Goal: Check status

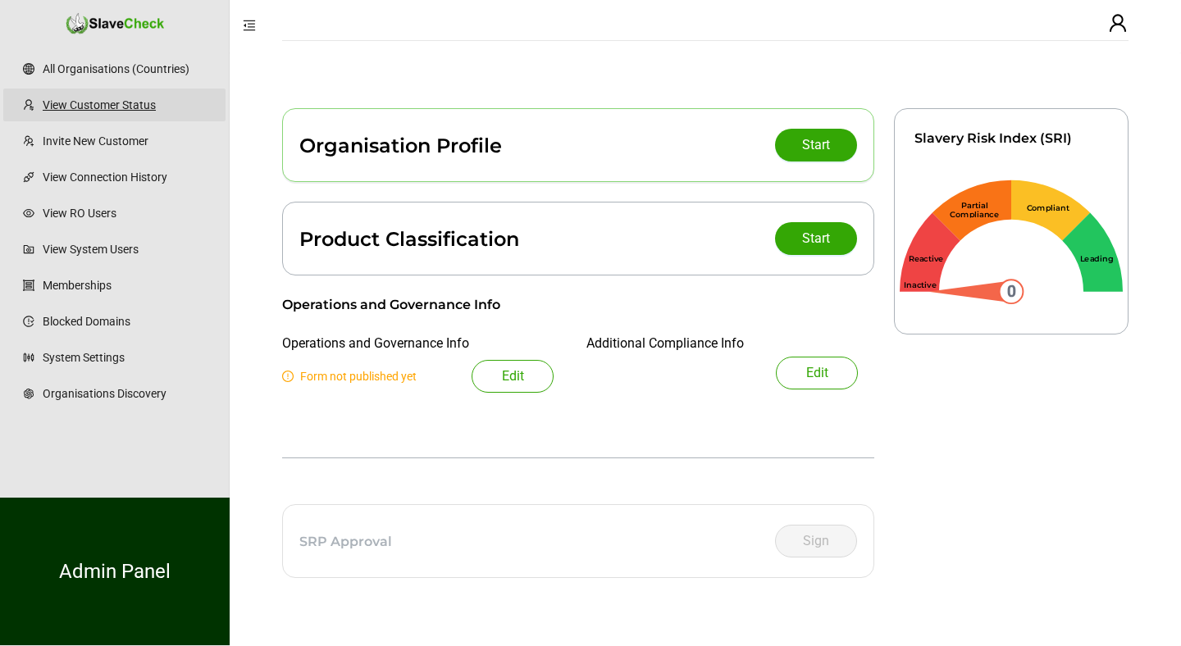
click at [88, 98] on link "View Customer Status" at bounding box center [128, 105] width 170 height 33
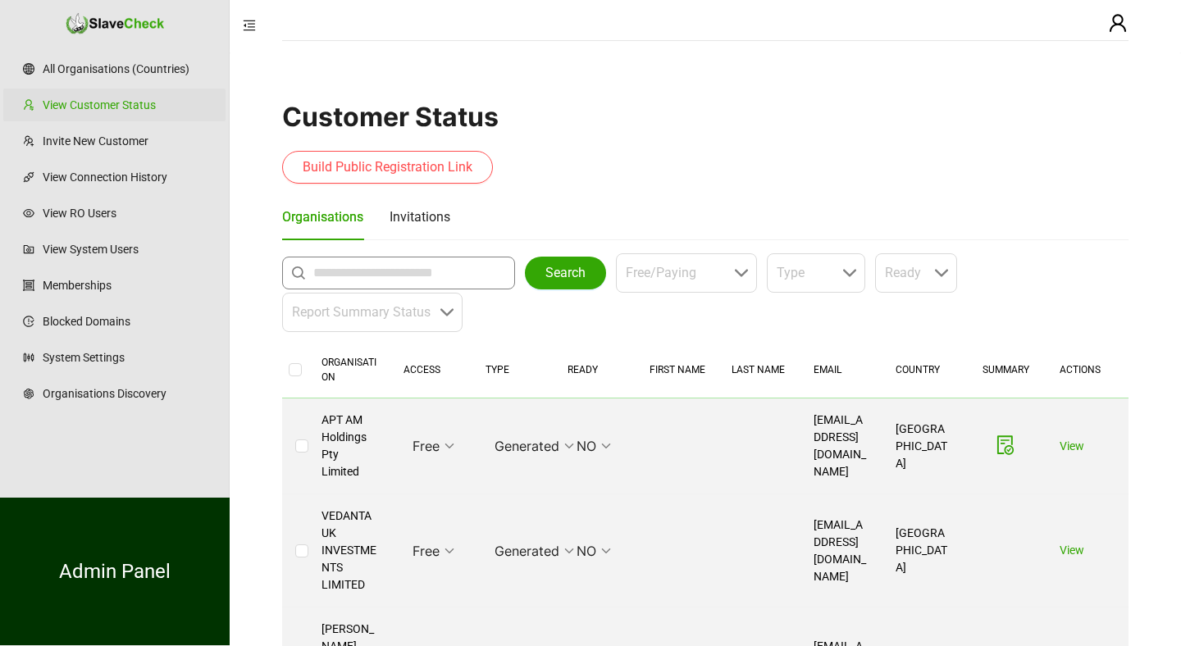
click at [341, 268] on input "text" at bounding box center [402, 273] width 179 height 20
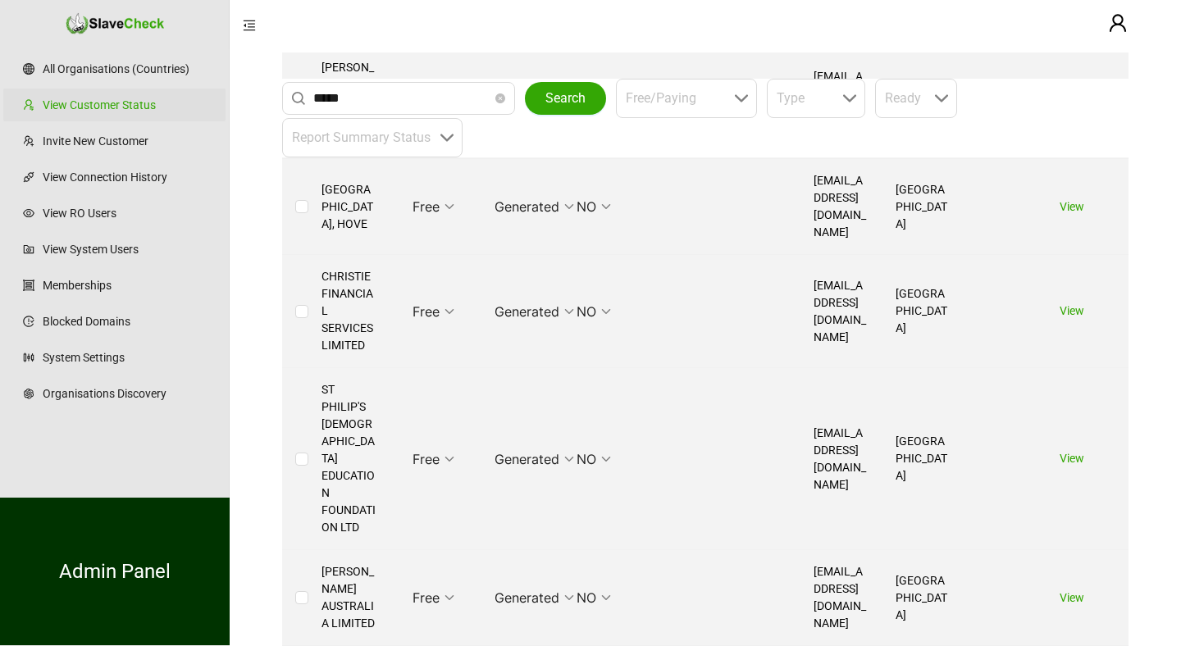
scroll to position [50, 0]
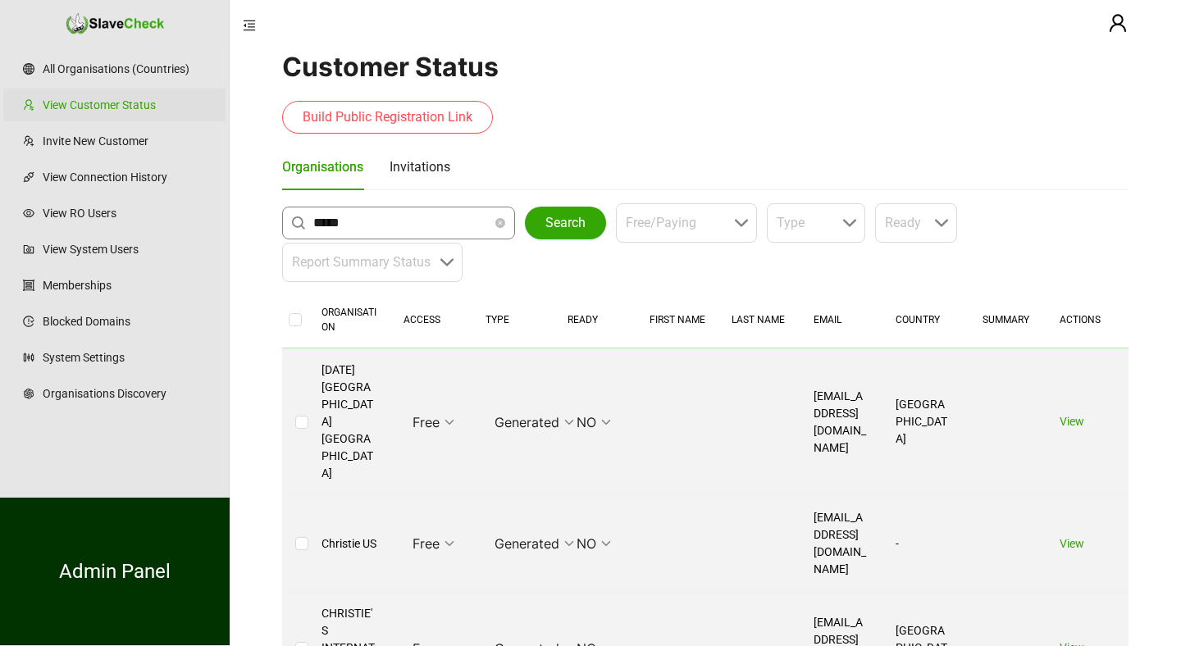
click at [413, 214] on input "*****" at bounding box center [402, 223] width 179 height 20
click at [567, 216] on span "Search" at bounding box center [566, 223] width 40 height 20
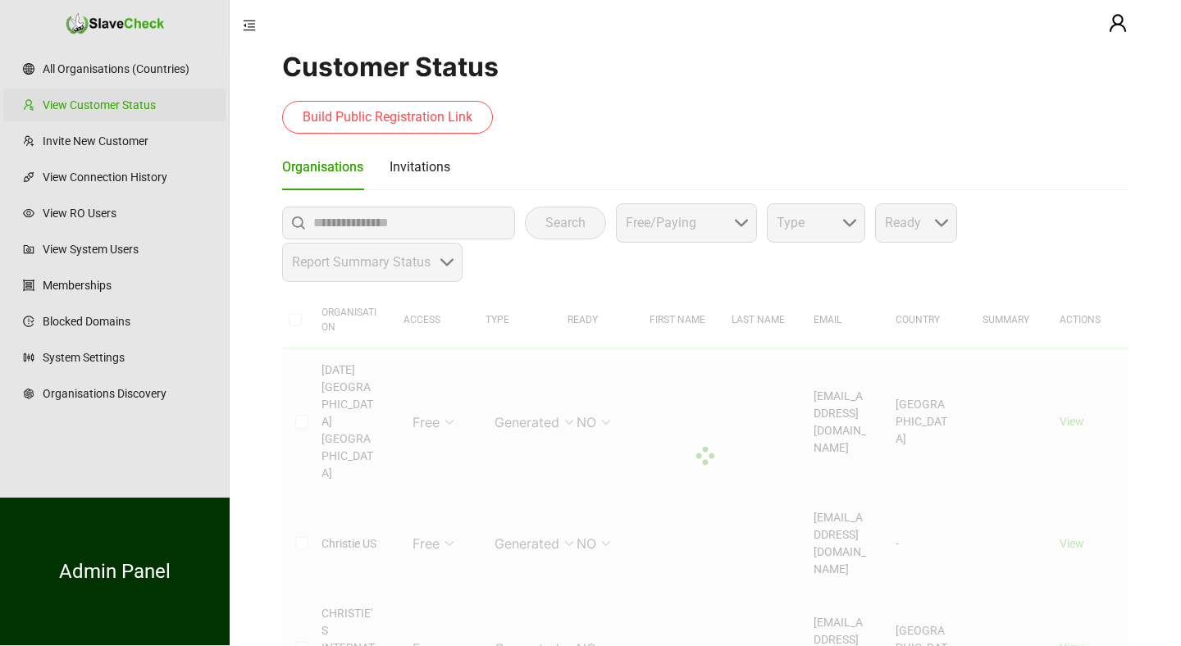
scroll to position [0, 0]
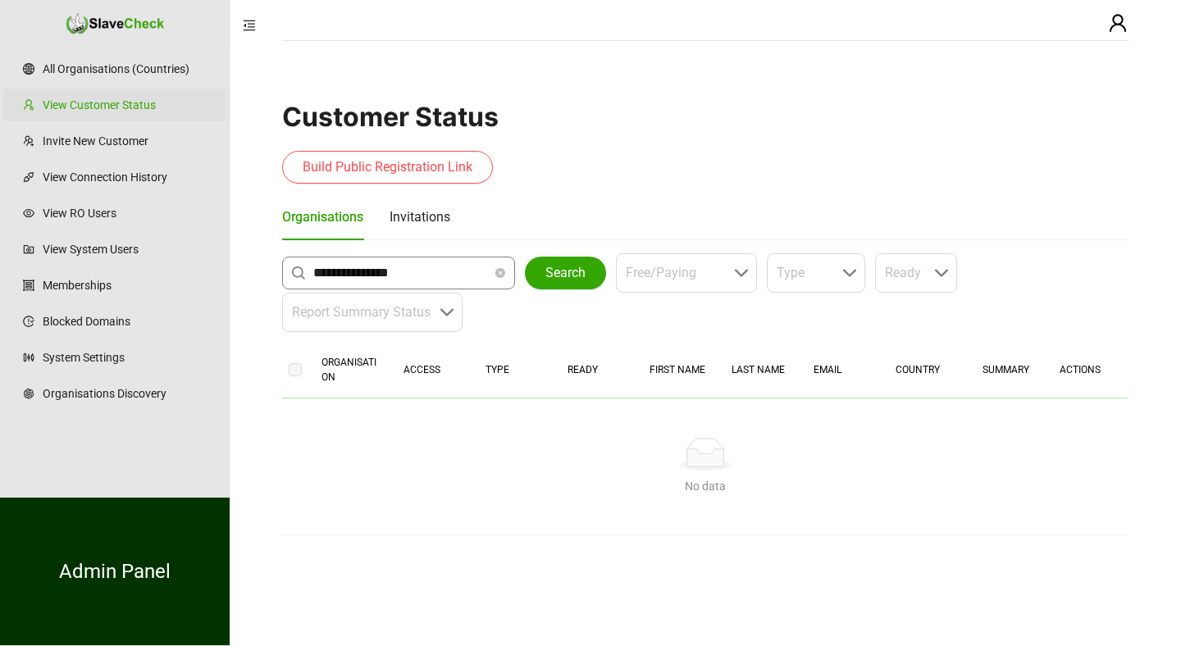
click at [322, 276] on input "**********" at bounding box center [402, 273] width 179 height 20
type input "*********"
click at [541, 269] on button "Search" at bounding box center [565, 273] width 81 height 33
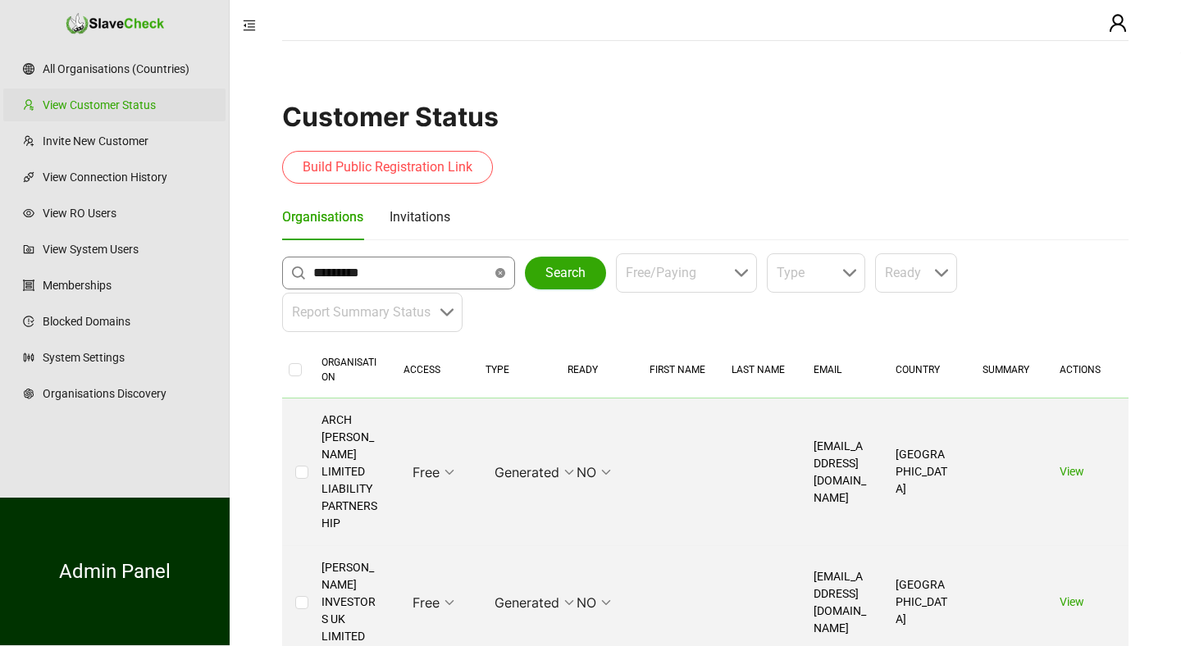
click at [504, 273] on icon "close-circle" at bounding box center [501, 273] width 10 height 10
click at [539, 276] on button "Search" at bounding box center [565, 273] width 81 height 33
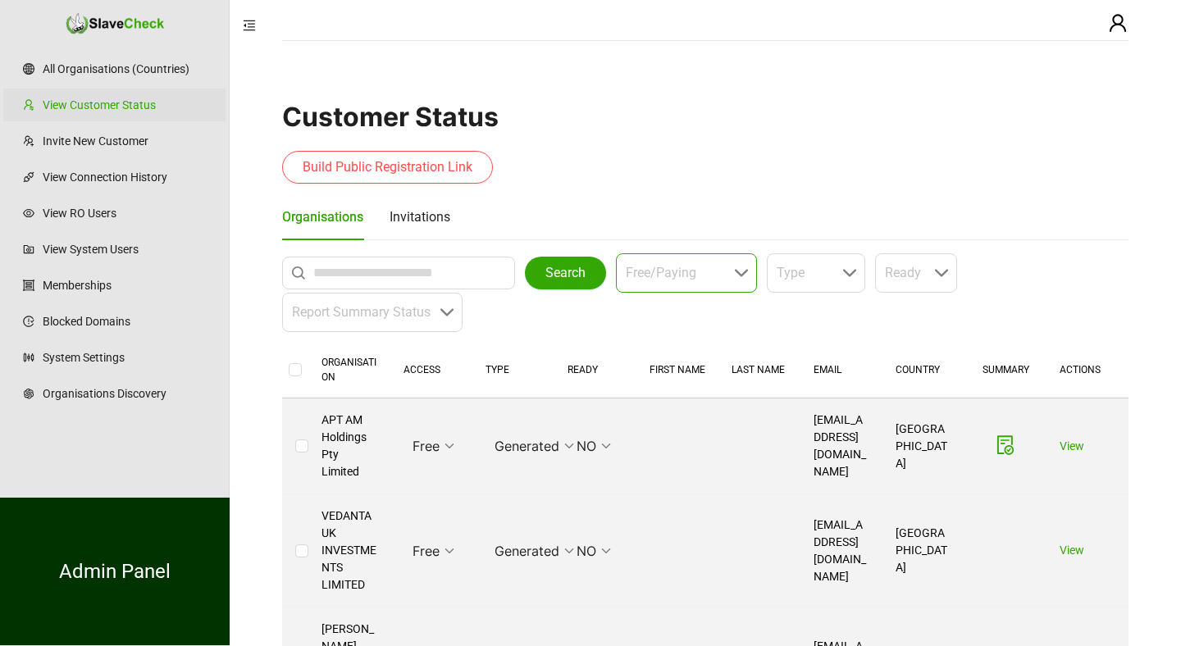
click at [742, 266] on div "Free/Paying" at bounding box center [686, 273] width 141 height 39
click at [688, 314] on div "Free" at bounding box center [688, 316] width 113 height 32
click at [822, 279] on input "search" at bounding box center [811, 273] width 69 height 38
click at [799, 316] on div "Basic" at bounding box center [818, 316] width 71 height 32
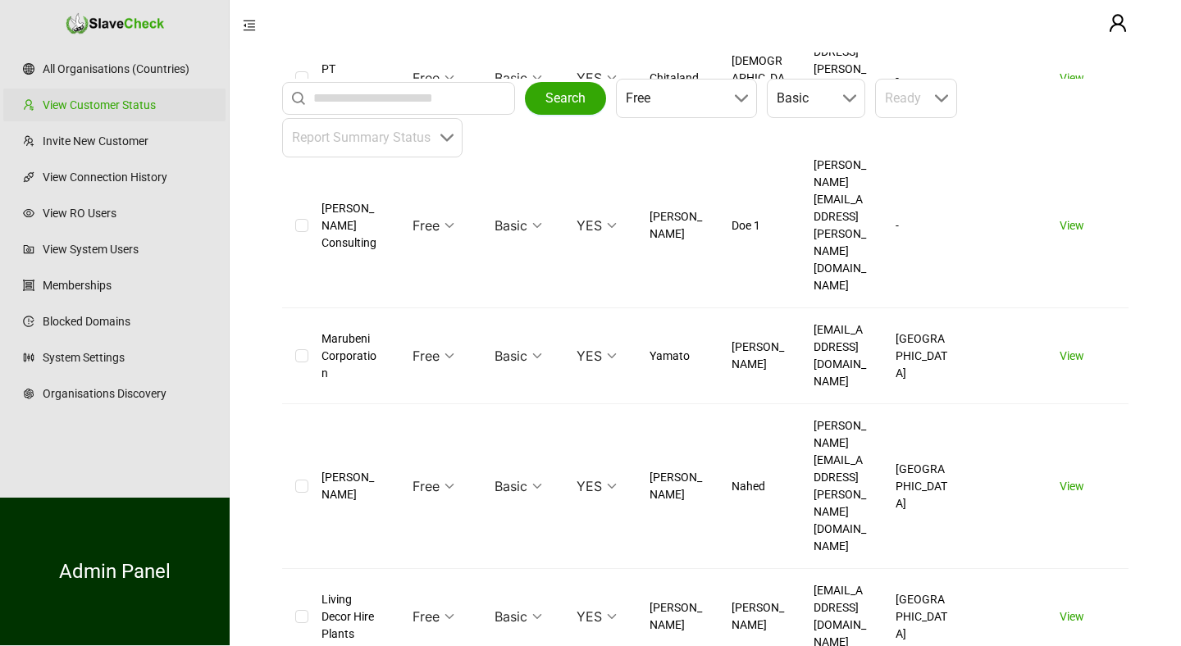
scroll to position [1519, 0]
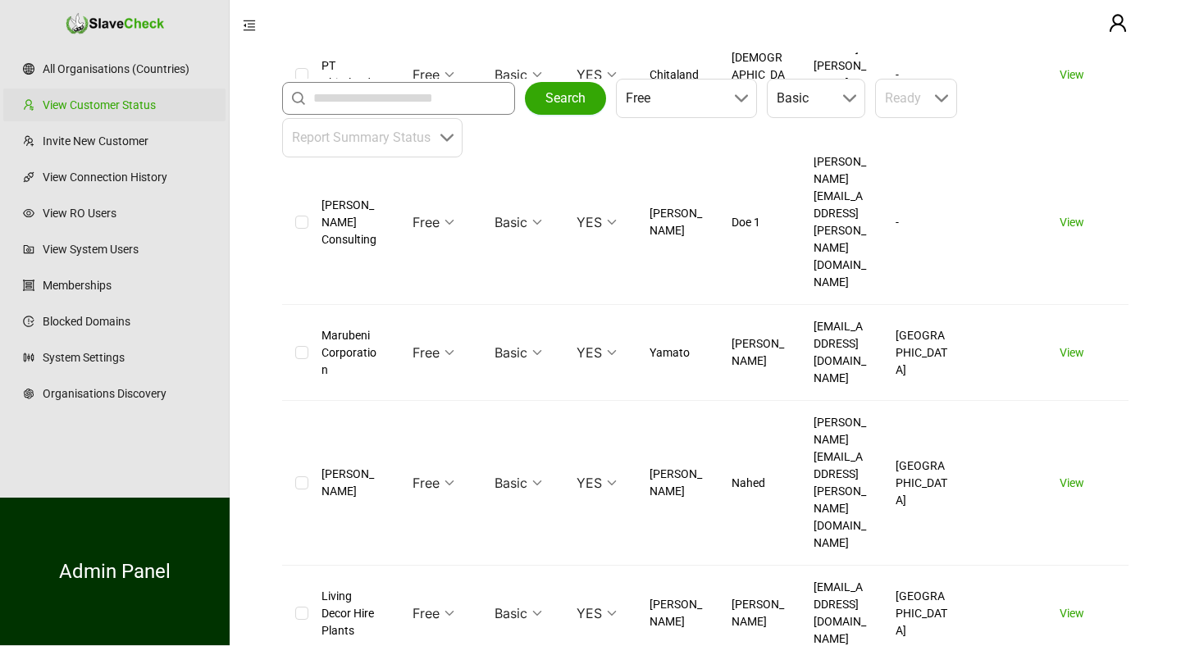
click at [363, 98] on input "text" at bounding box center [402, 99] width 179 height 20
type input "***"
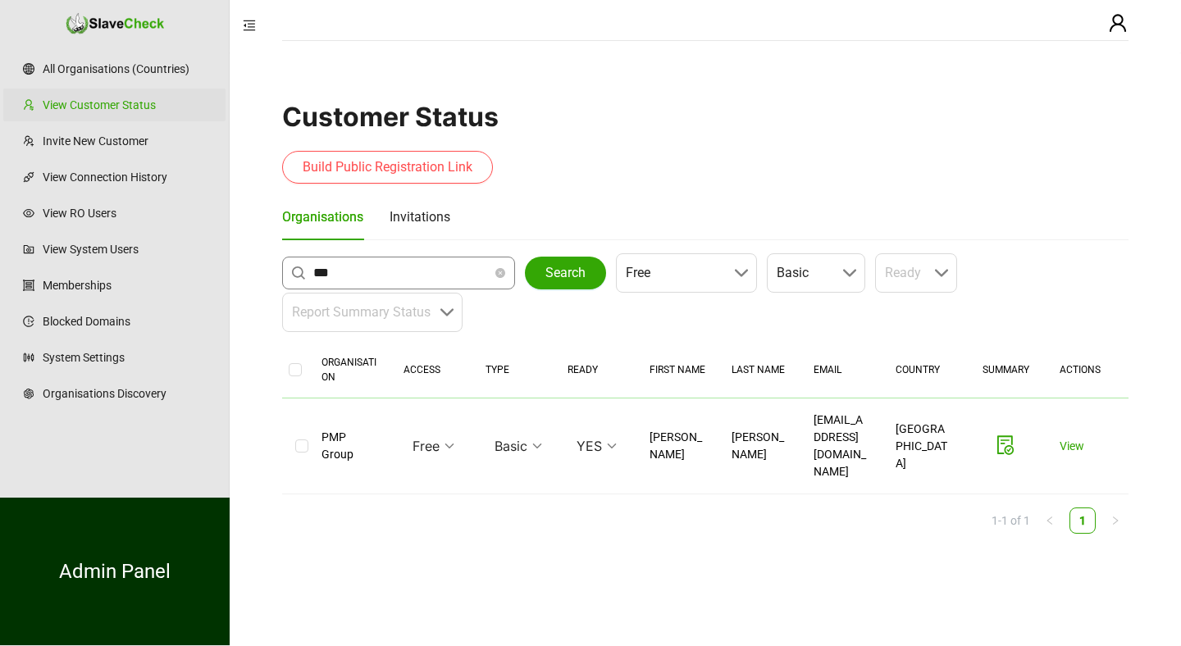
scroll to position [0, 0]
click at [1006, 438] on icon "file-done" at bounding box center [1006, 445] width 16 height 19
click at [1007, 436] on icon "file-done" at bounding box center [1006, 446] width 20 height 20
click at [1076, 440] on link "View" at bounding box center [1072, 446] width 25 height 13
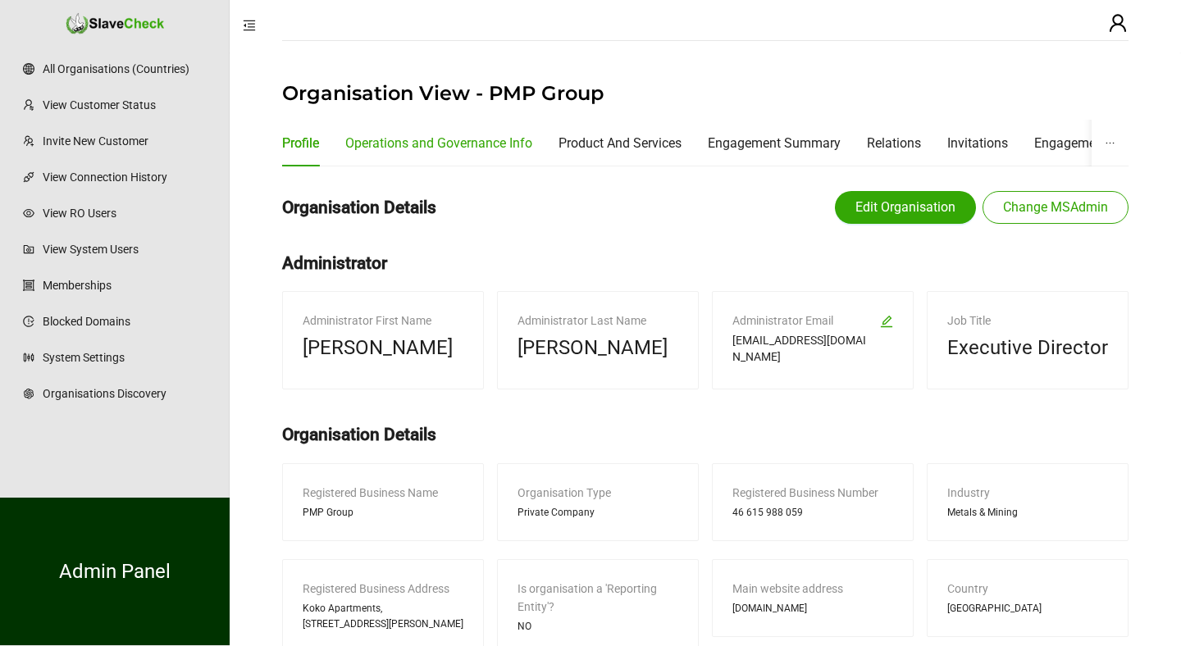
click at [489, 144] on div "Operations and Governance Info" at bounding box center [438, 143] width 187 height 21
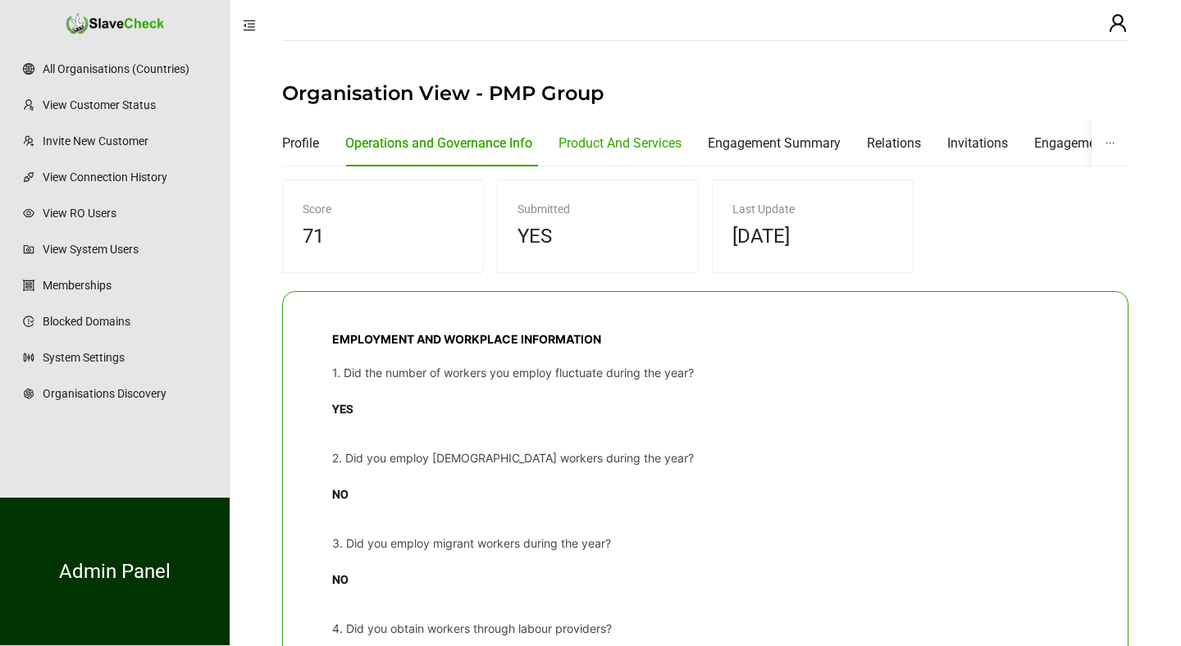
click at [614, 144] on div "Product And Services" at bounding box center [620, 143] width 123 height 21
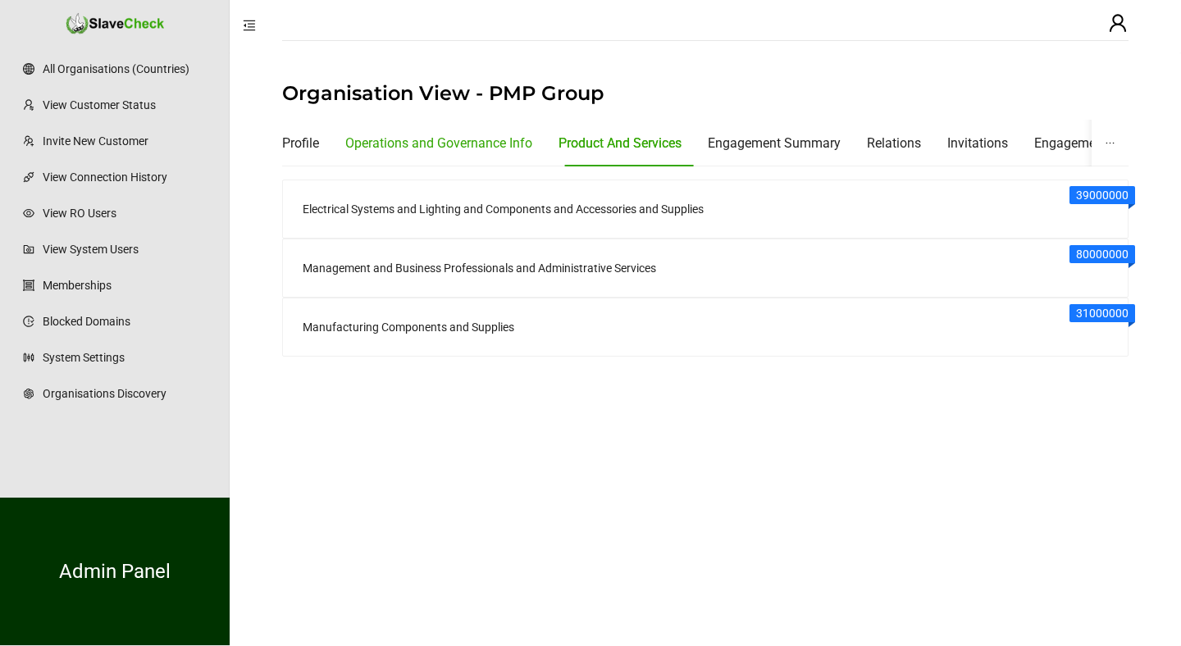
click at [386, 141] on div "Operations and Governance Info" at bounding box center [438, 143] width 187 height 21
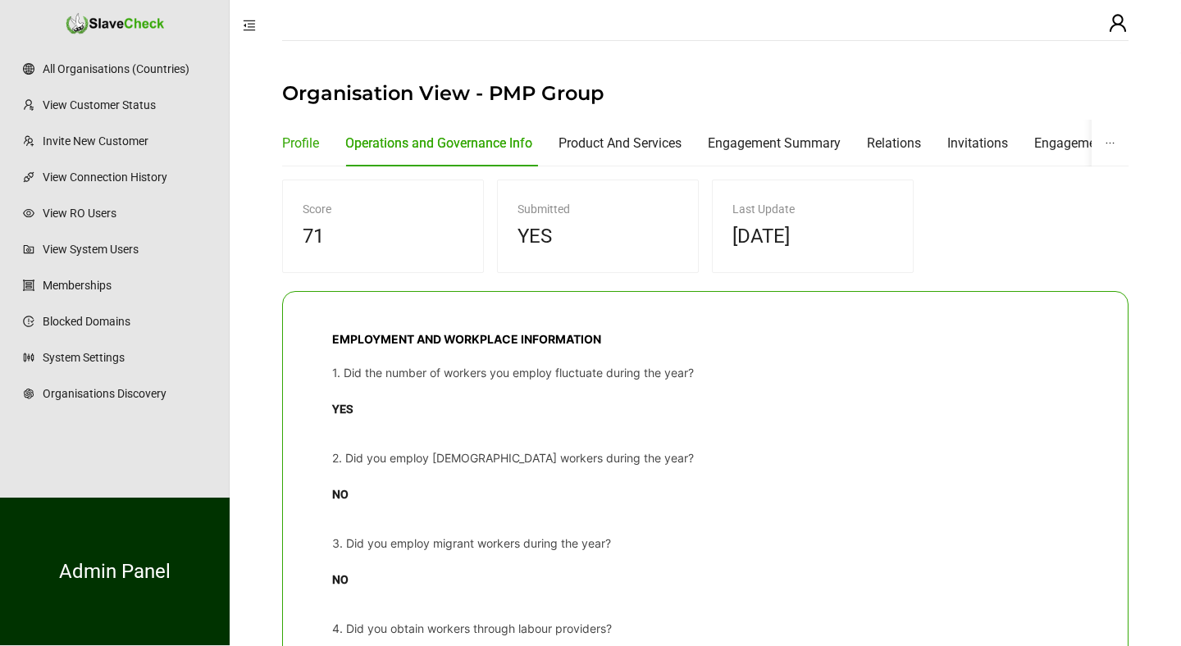
click at [298, 139] on div "Profile" at bounding box center [300, 143] width 37 height 21
